Goal: Transaction & Acquisition: Purchase product/service

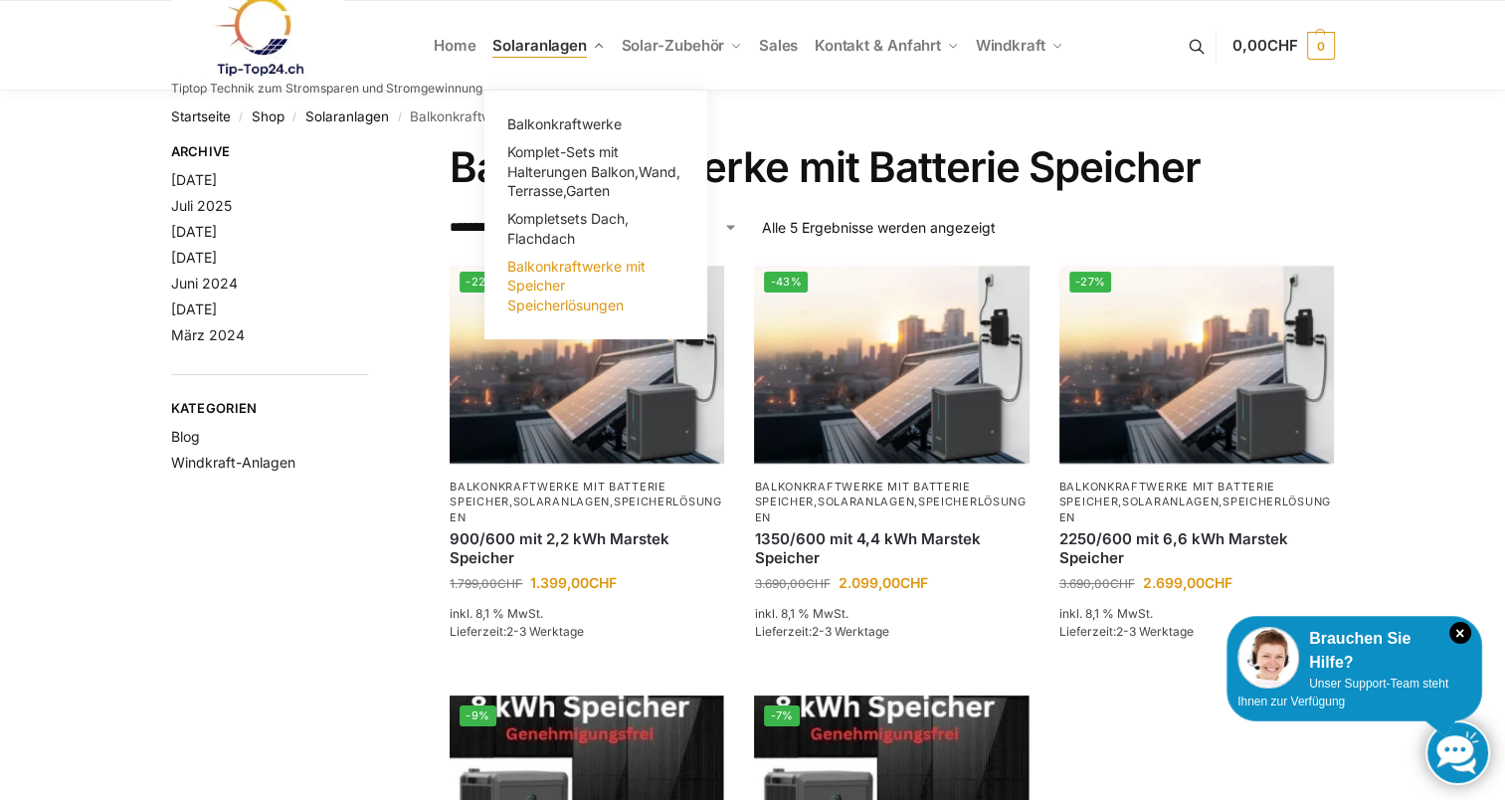
click at [566, 270] on span "Balkonkraftwerke mit Speicher Speicherlösungen" at bounding box center [576, 286] width 138 height 56
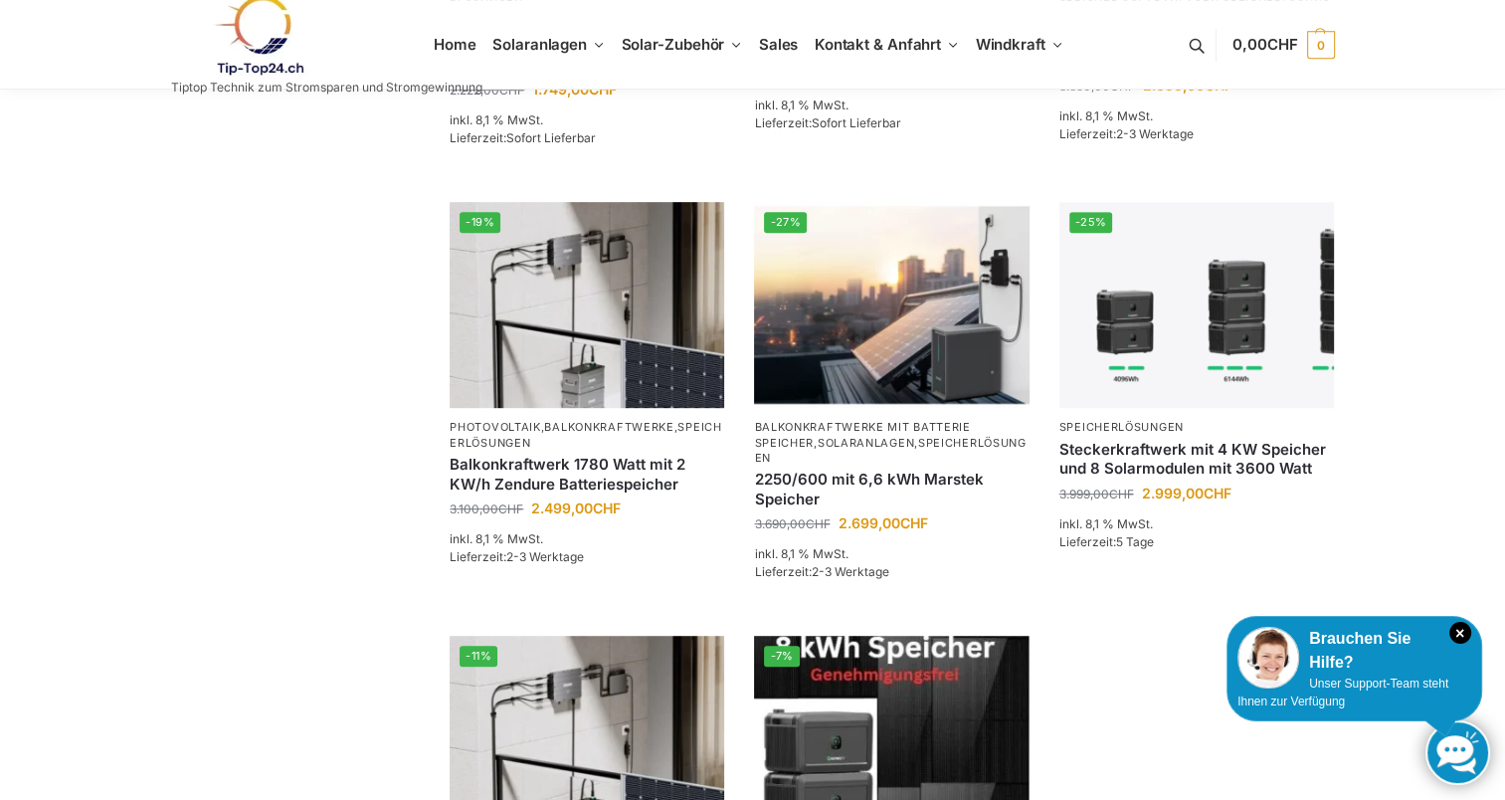
scroll to position [1030, 0]
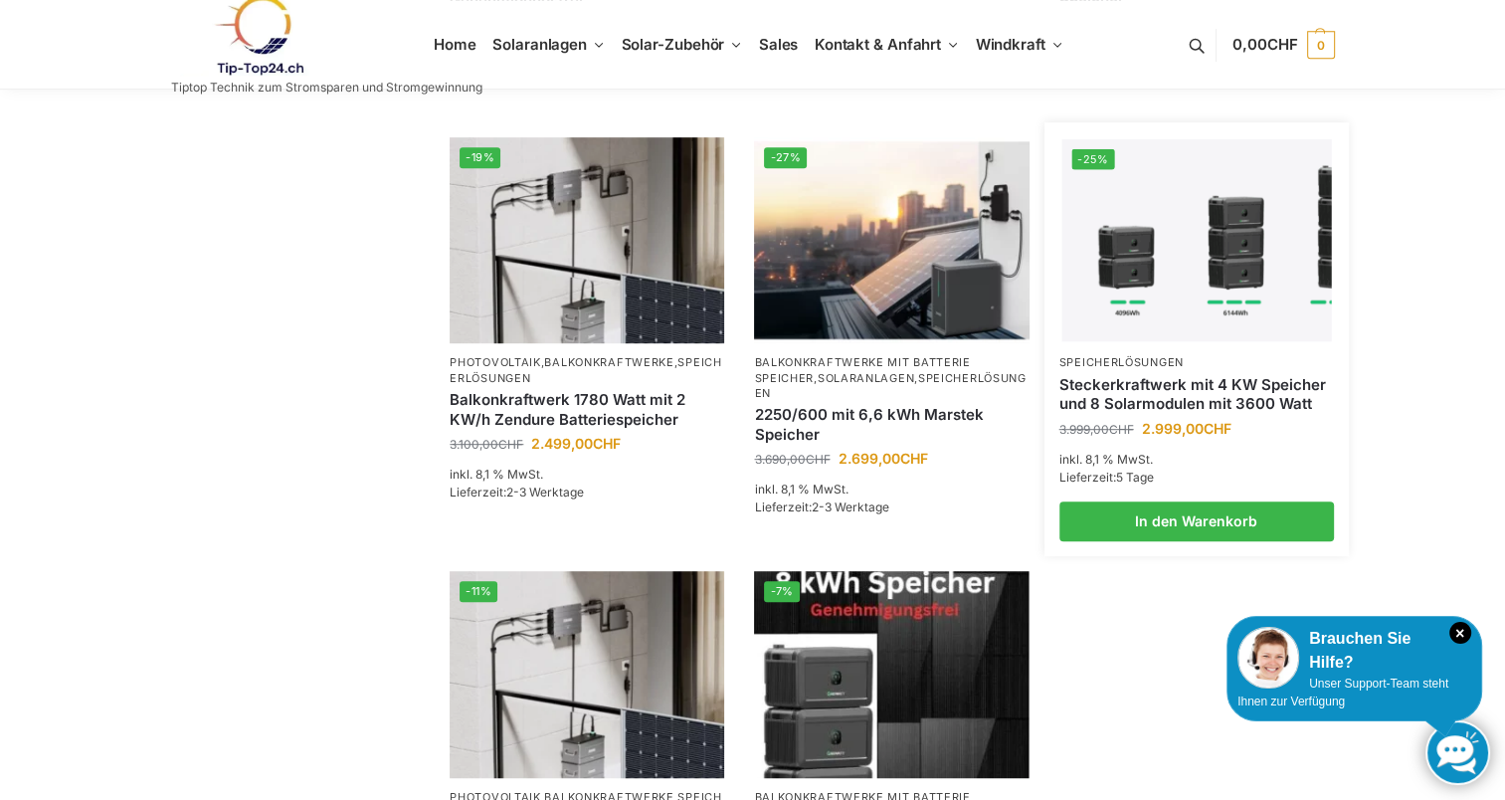
click at [1120, 375] on link "Steckerkraftwerk mit 4 KW Speicher und 8 Solarmodulen mit 3600 Watt" at bounding box center [1196, 394] width 274 height 39
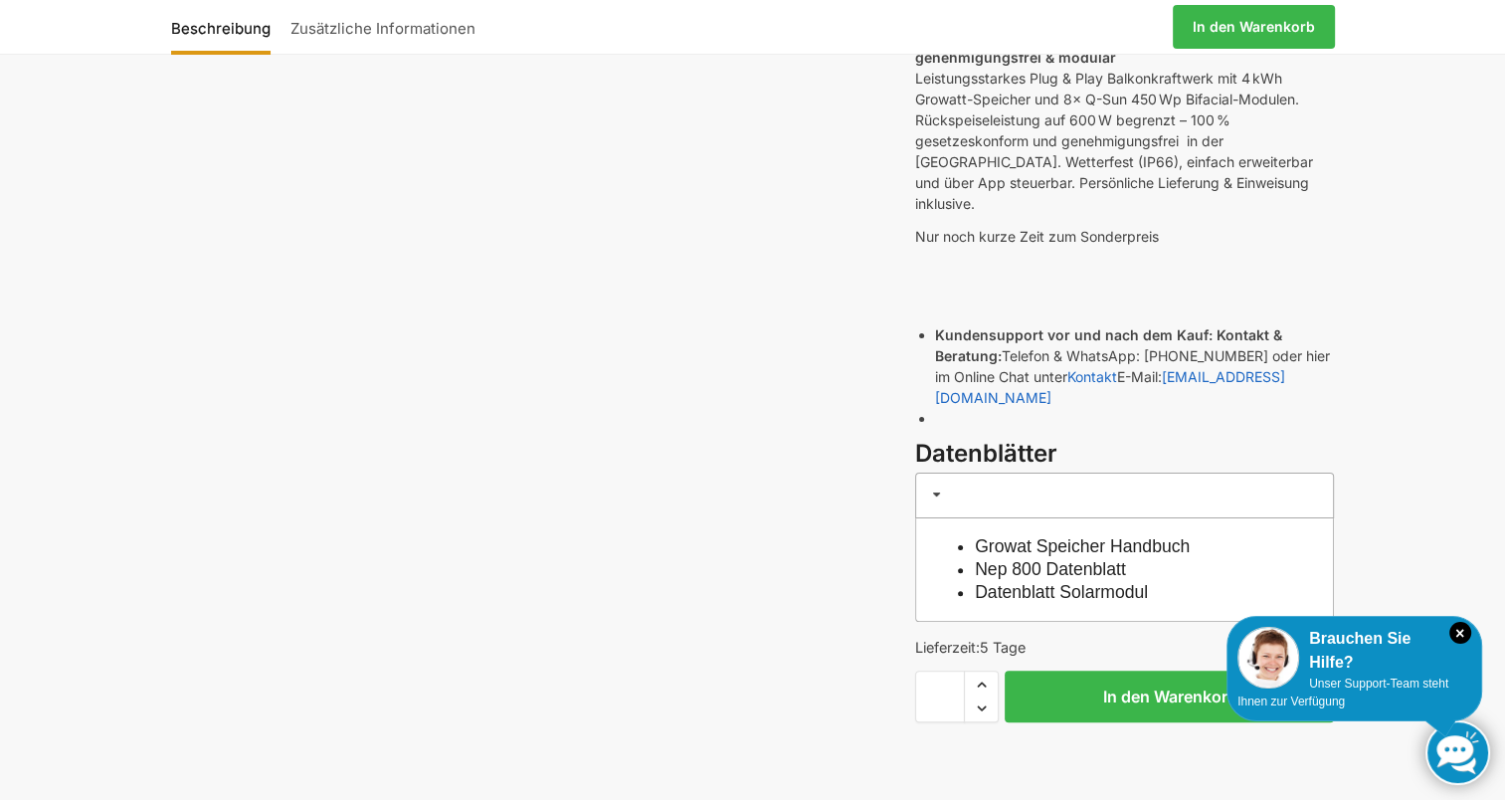
scroll to position [394, 0]
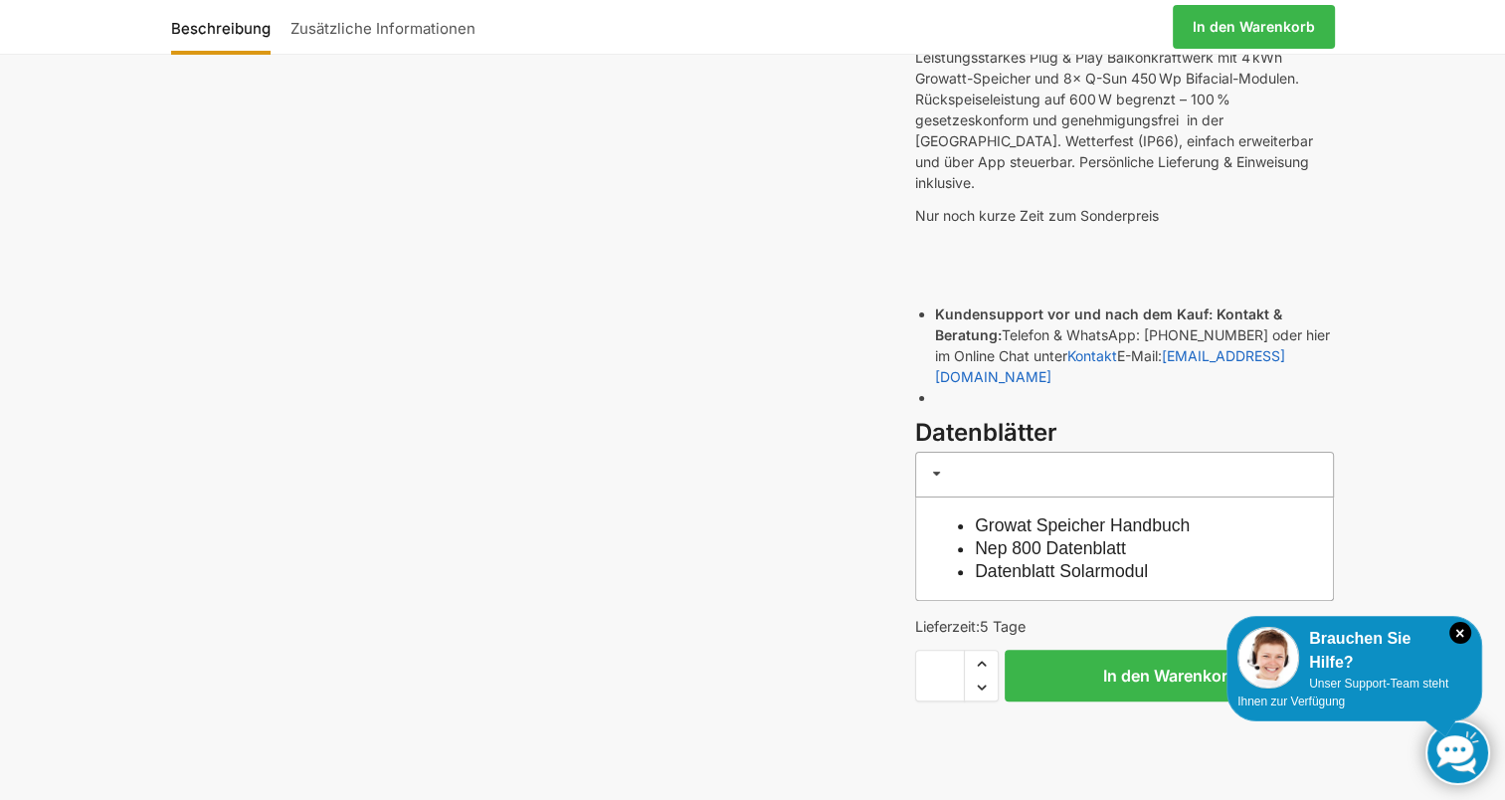
click at [1035, 561] on link "Datenblatt Solarmodul" at bounding box center [1061, 571] width 173 height 20
